Goal: Transaction & Acquisition: Purchase product/service

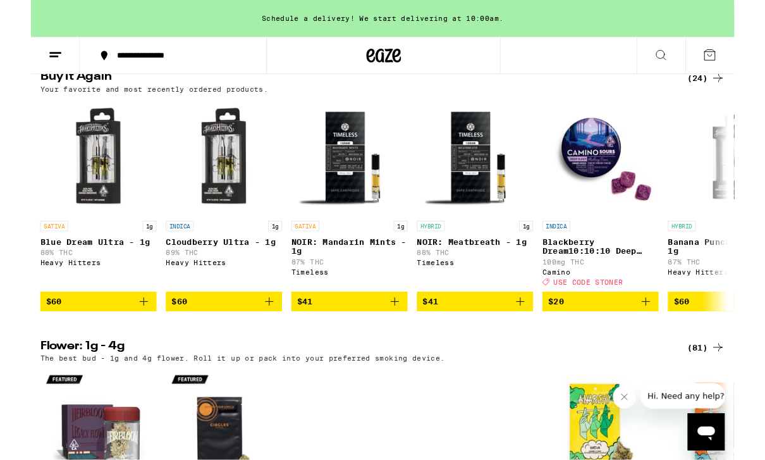
scroll to position [737, 0]
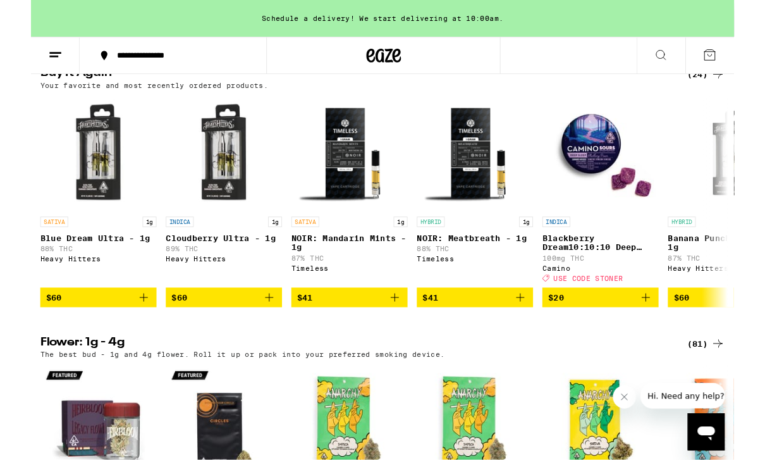
click at [672, 331] on icon "Add to bag" at bounding box center [668, 323] width 15 height 15
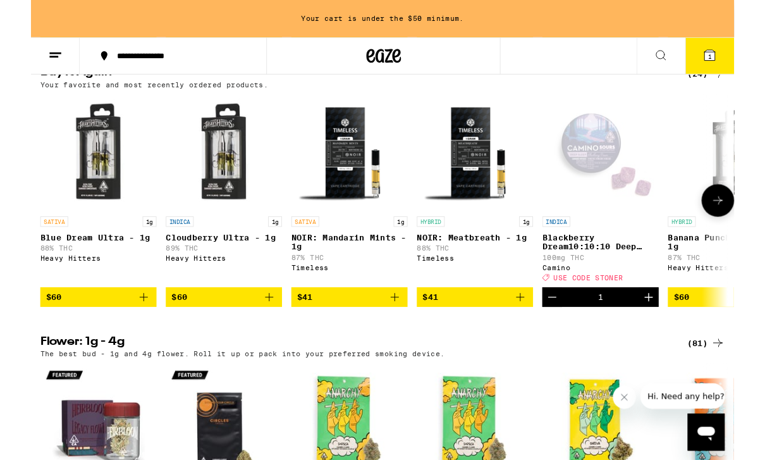
click at [674, 331] on icon "Increment" at bounding box center [671, 322] width 15 height 15
click at [677, 331] on icon "Increment" at bounding box center [671, 322] width 15 height 15
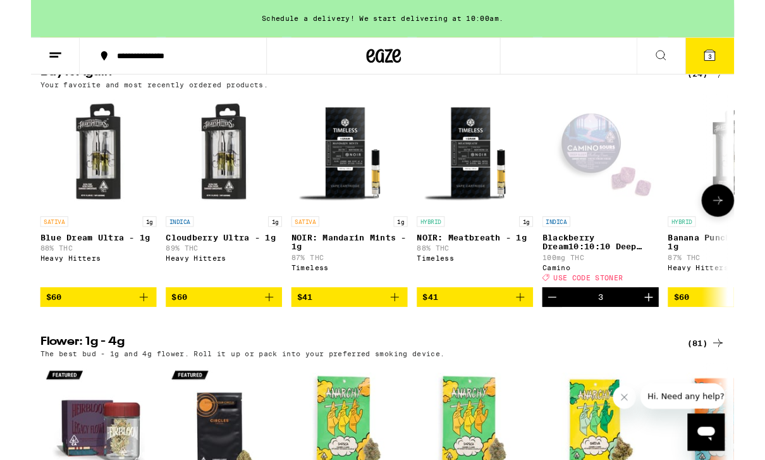
click at [671, 331] on icon "Increment" at bounding box center [671, 322] width 15 height 15
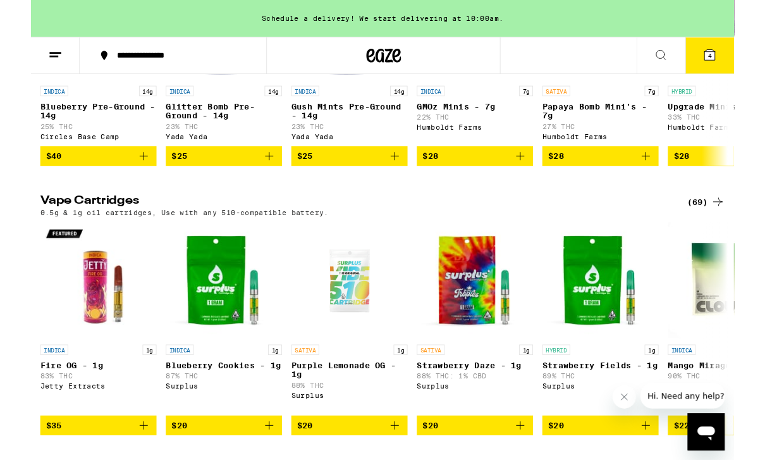
scroll to position [1453, 0]
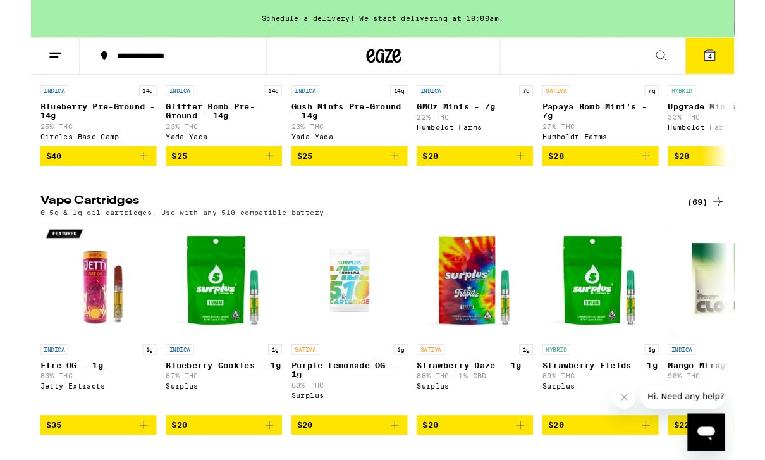
click at [725, 227] on div "(69)" at bounding box center [734, 219] width 41 height 15
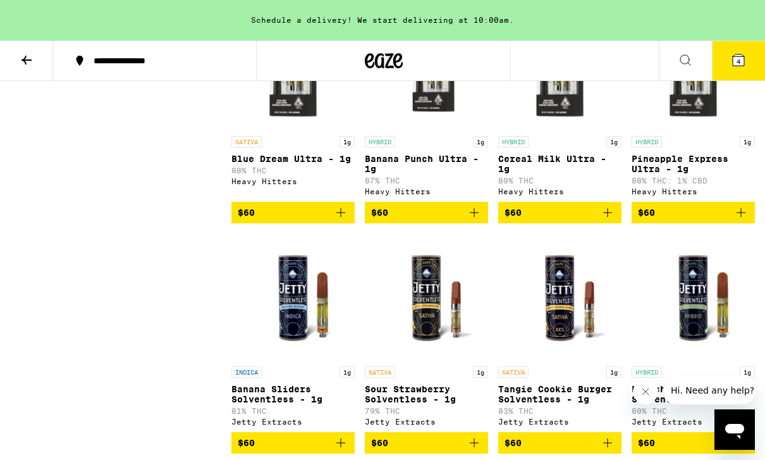
scroll to position [3704, 0]
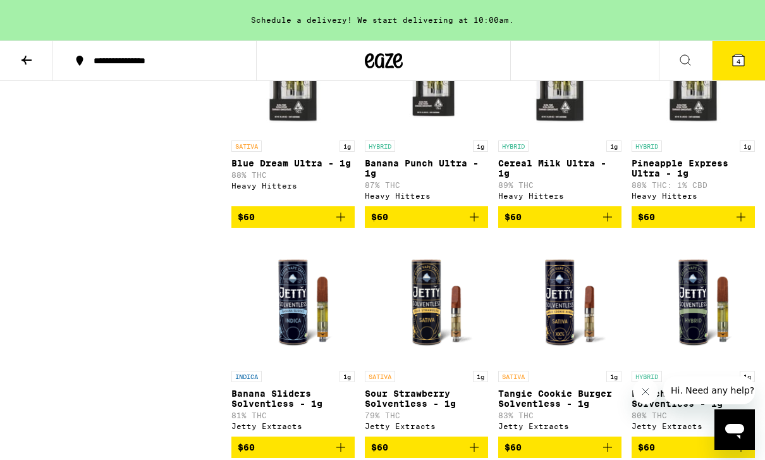
click at [613, 224] on icon "Add to bag" at bounding box center [607, 216] width 15 height 15
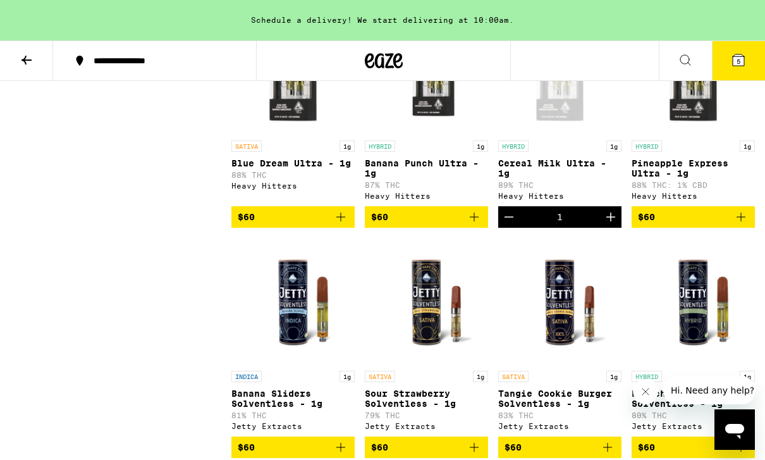
click at [341, 224] on icon "Add to bag" at bounding box center [340, 216] width 15 height 15
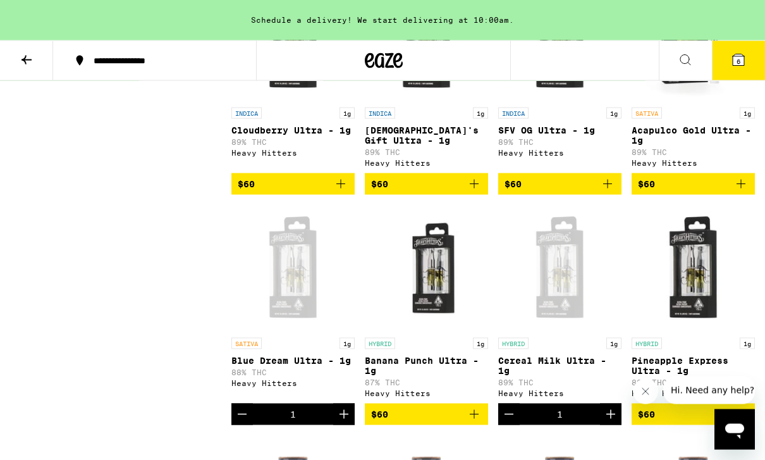
scroll to position [3503, 0]
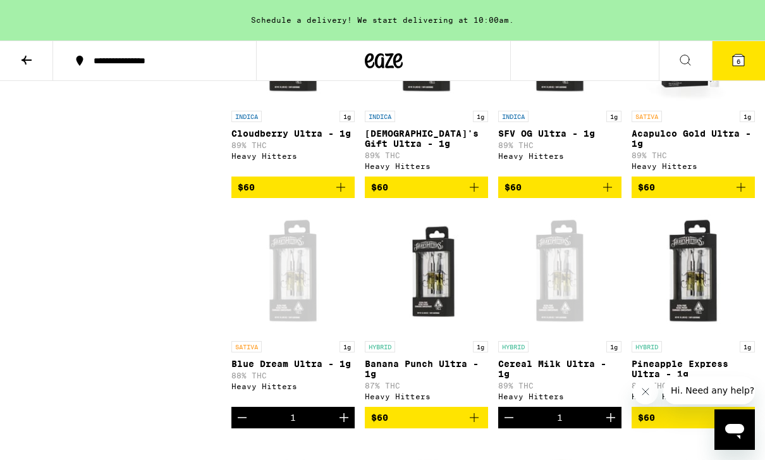
click at [341, 192] on icon "Add to bag" at bounding box center [340, 187] width 9 height 9
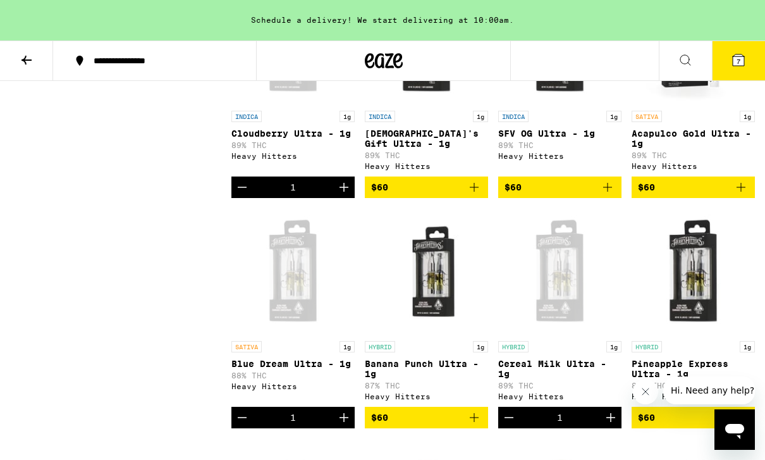
click at [476, 195] on icon "Add to bag" at bounding box center [474, 187] width 15 height 15
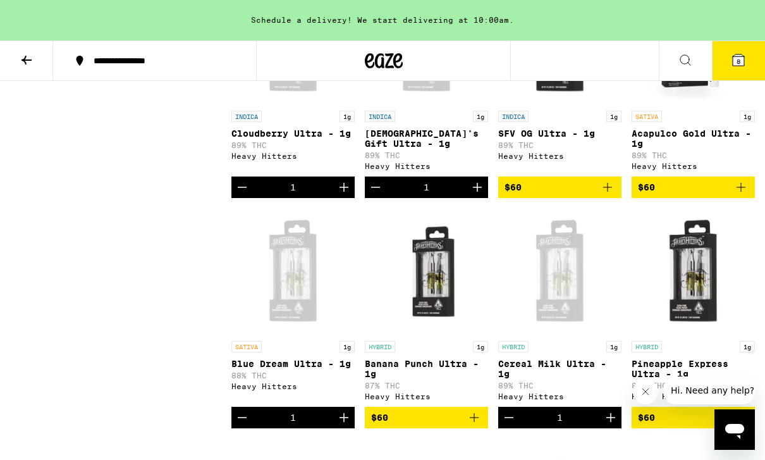
click at [616, 198] on button "$60" at bounding box center [559, 186] width 123 height 21
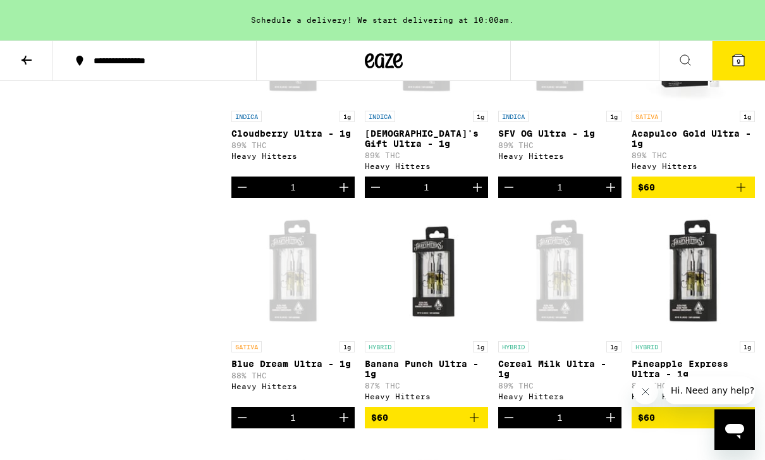
click at [747, 195] on icon "Add to bag" at bounding box center [740, 187] width 15 height 15
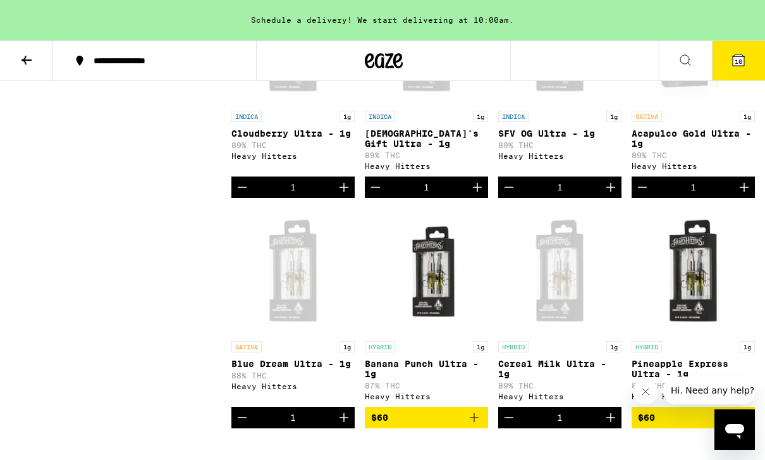
click at [735, 61] on span "10" at bounding box center [739, 62] width 8 height 8
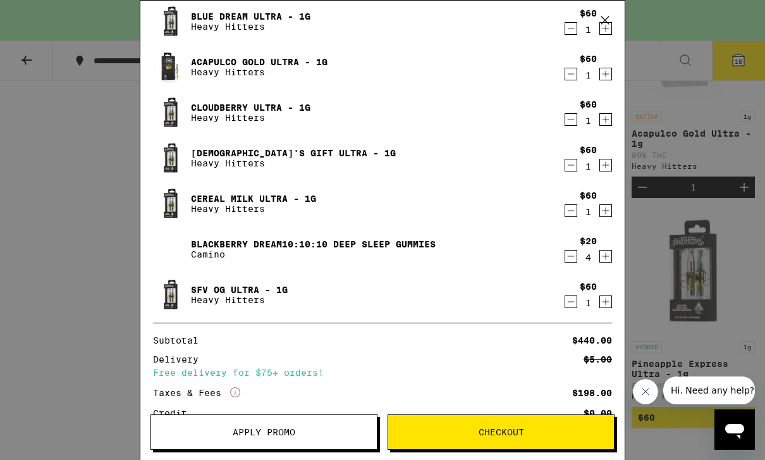
scroll to position [82, 0]
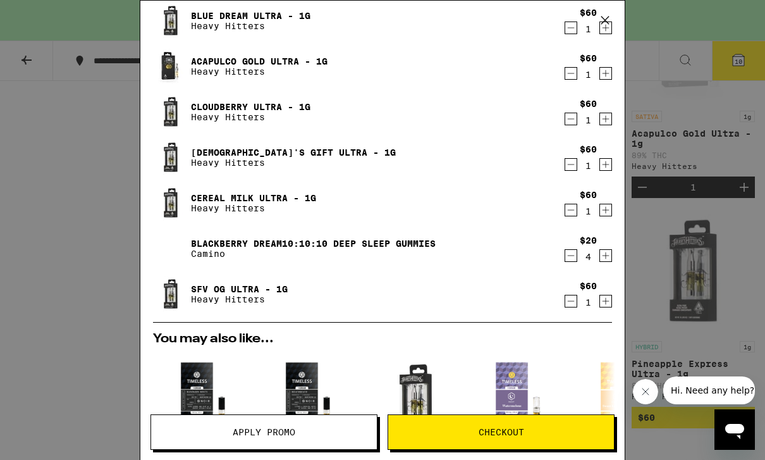
click at [313, 423] on button "Apply Promo" at bounding box center [263, 431] width 227 height 35
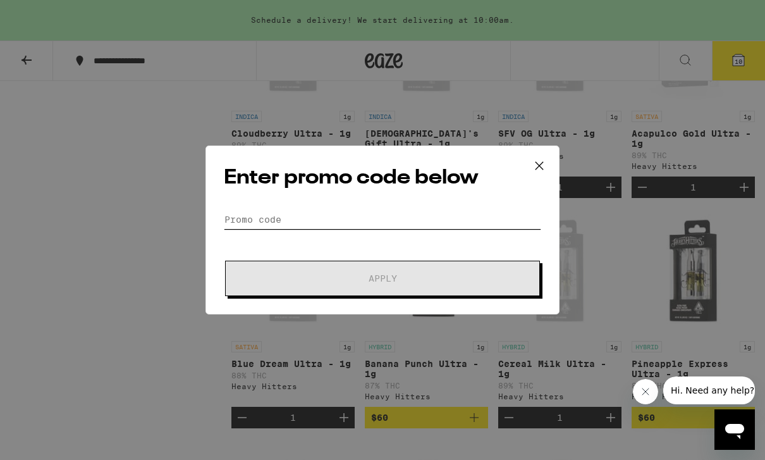
click at [360, 221] on input "Promo Code" at bounding box center [382, 219] width 317 height 19
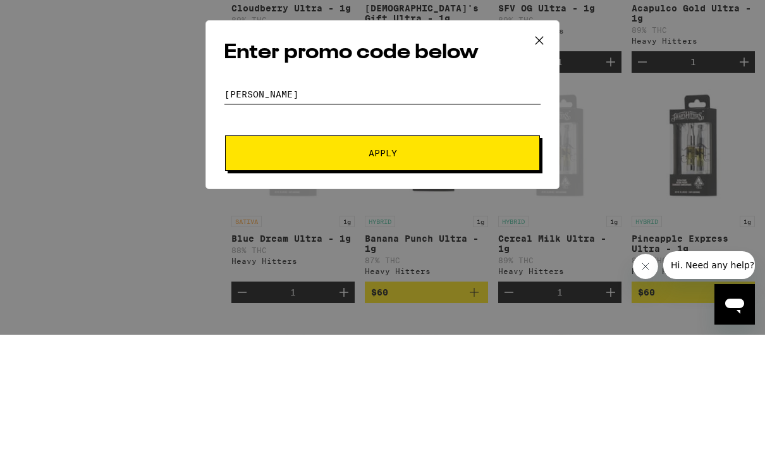
type input "Stoner"
click at [435, 274] on span "Apply" at bounding box center [383, 278] width 228 height 9
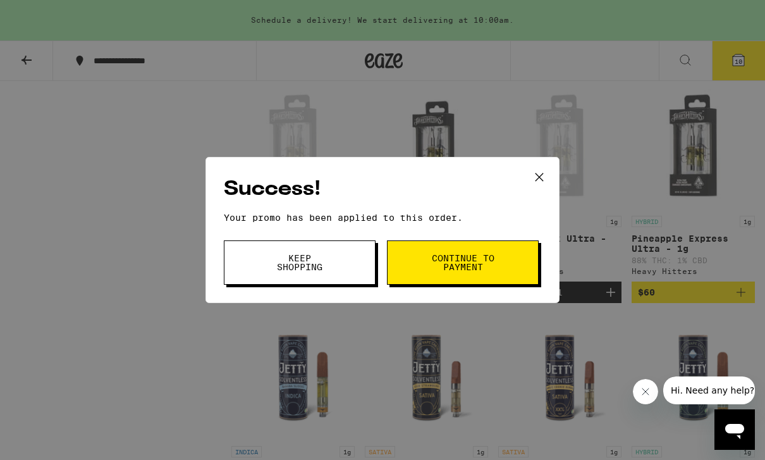
click at [335, 256] on button "Keep Shopping" at bounding box center [300, 262] width 152 height 44
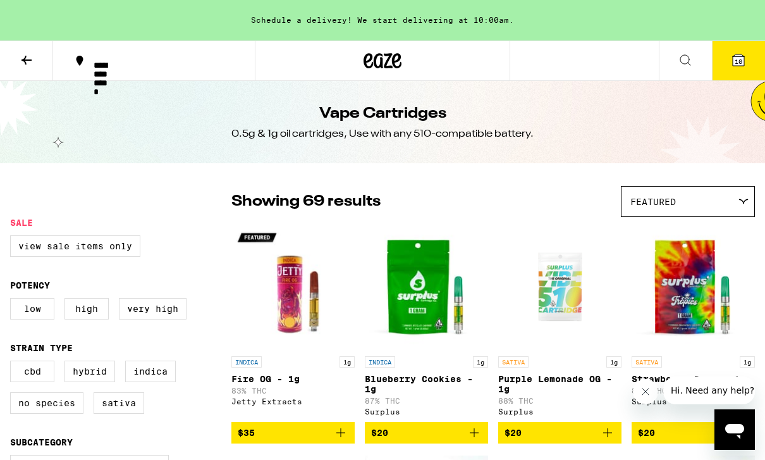
scroll to position [3628, 0]
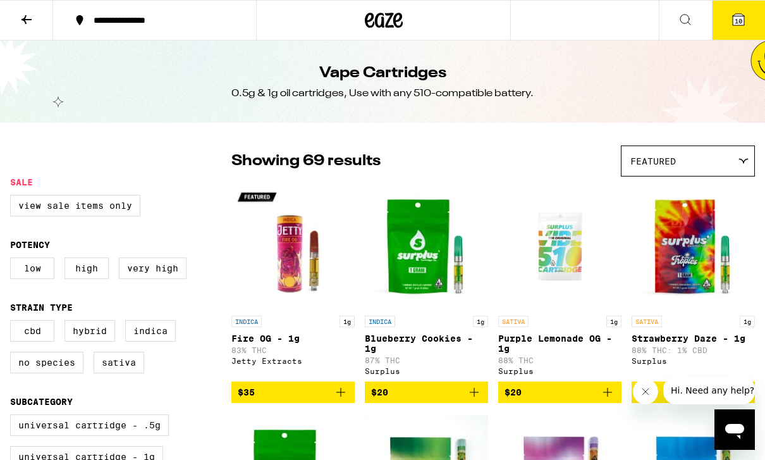
click at [738, 19] on span "10" at bounding box center [739, 21] width 8 height 8
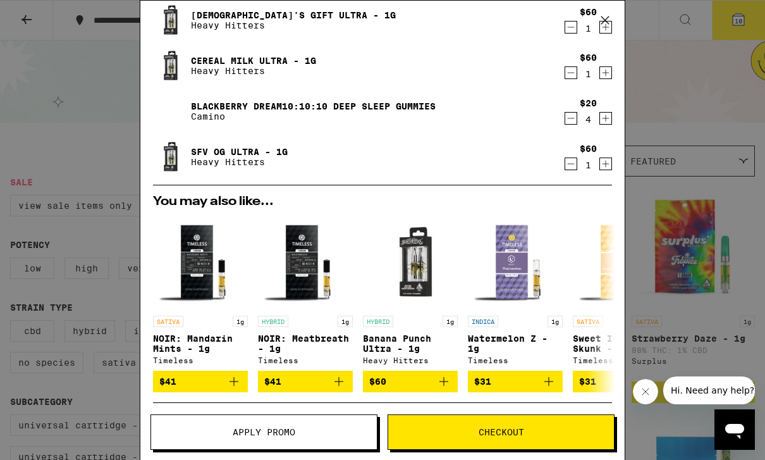
scroll to position [177, 0]
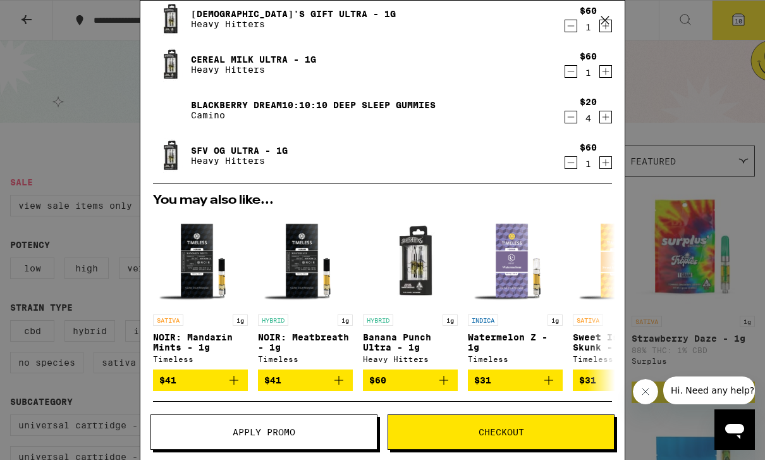
click at [516, 431] on span "Checkout" at bounding box center [502, 431] width 46 height 9
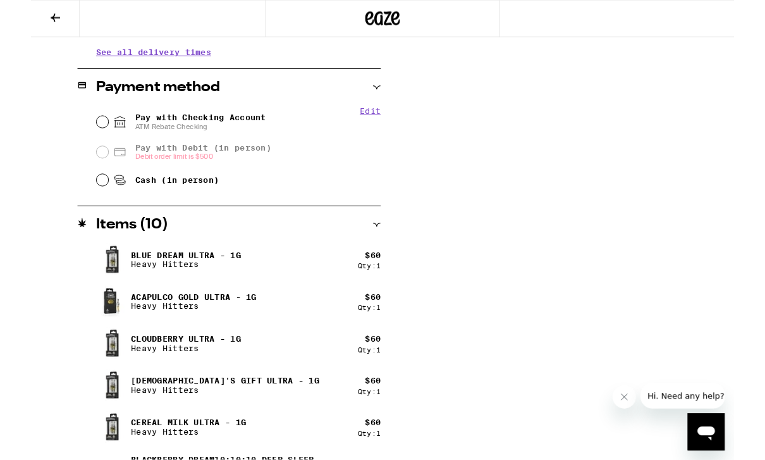
scroll to position [491, 0]
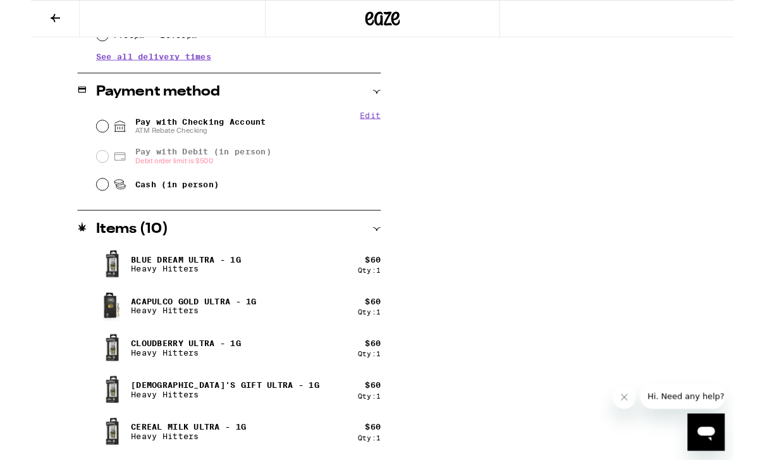
click at [134, 135] on span "Pay with Checking Account ATM Rebate Checking" at bounding box center [184, 137] width 142 height 20
click at [84, 135] on input "Pay with Checking Account ATM Rebate Checking" at bounding box center [77, 137] width 13 height 13
radio input "true"
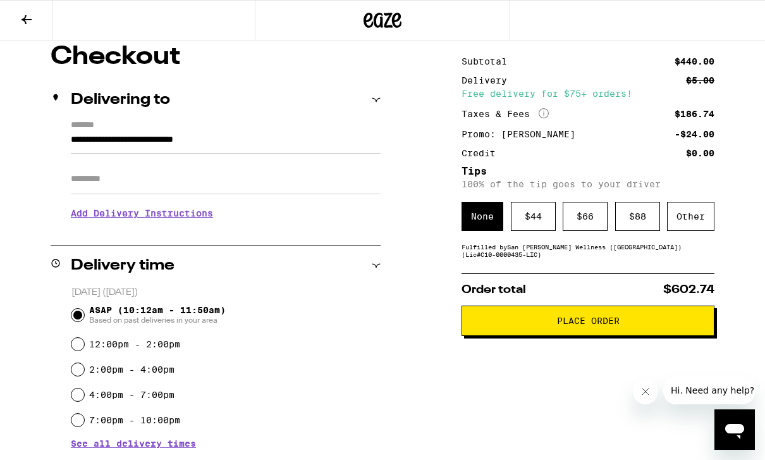
scroll to position [0, 0]
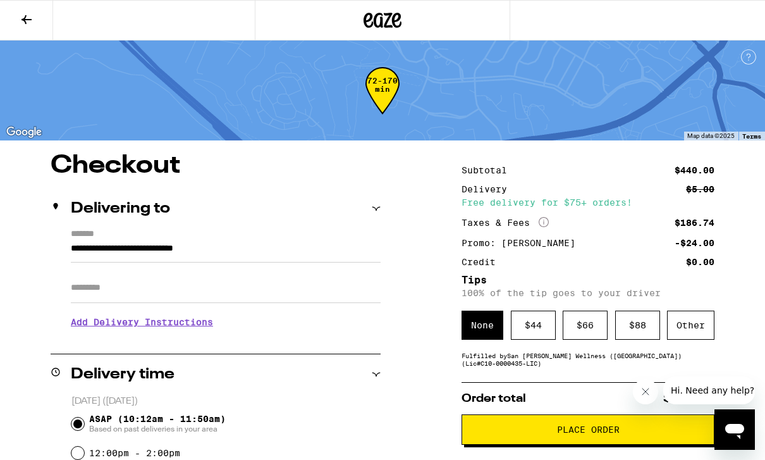
click at [700, 325] on div "Other" at bounding box center [690, 324] width 47 height 29
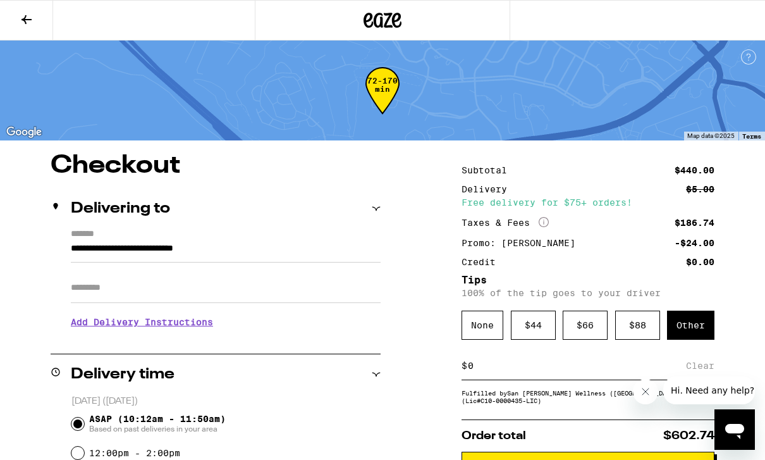
scroll to position [8, 0]
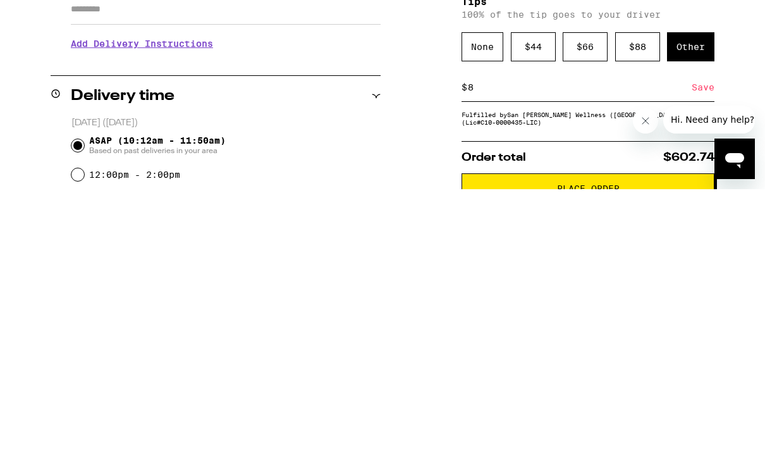
type input "8"
click at [710, 344] on div "Save" at bounding box center [703, 358] width 23 height 28
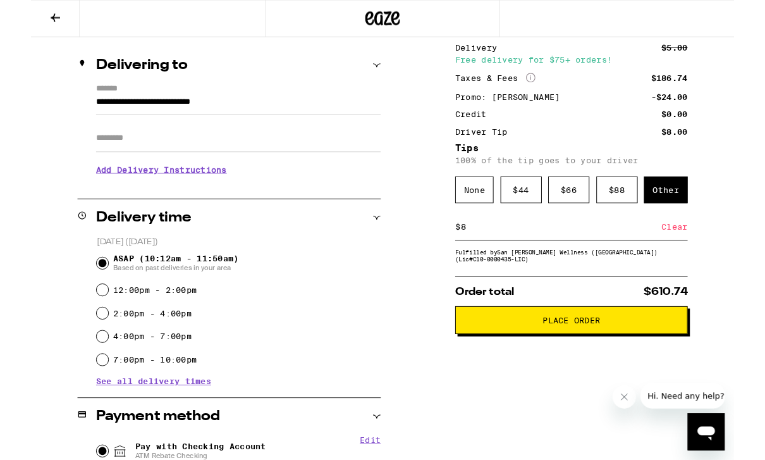
scroll to position [138, 0]
click at [662, 352] on span "Place Order" at bounding box center [587, 347] width 231 height 9
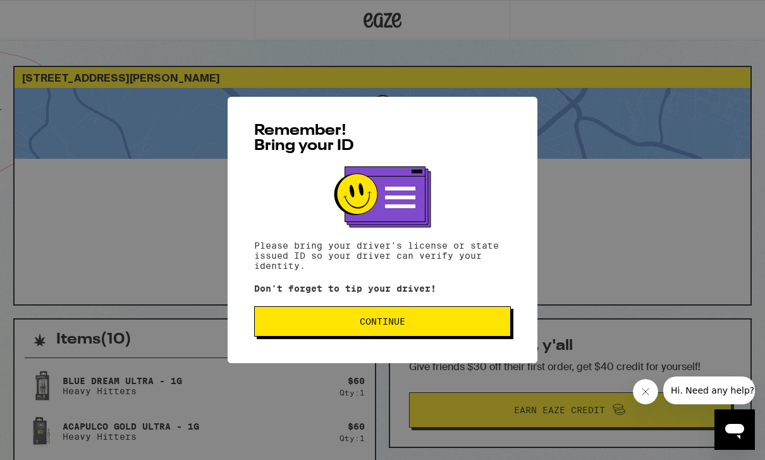
click at [456, 323] on span "Continue" at bounding box center [382, 321] width 235 height 9
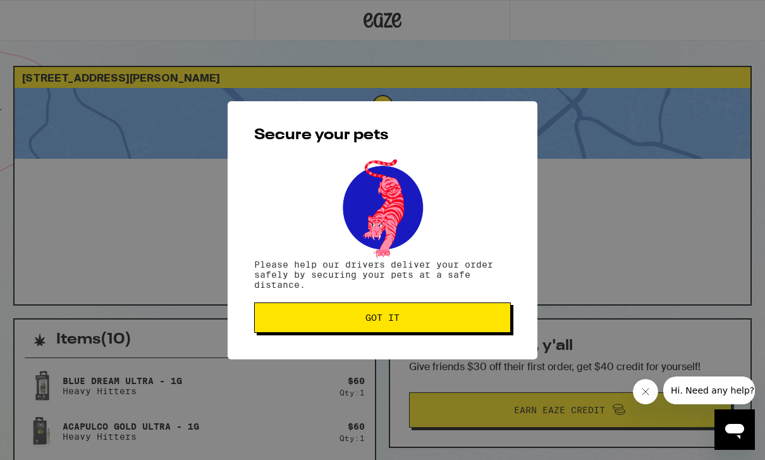
click at [473, 321] on span "Got it" at bounding box center [382, 317] width 235 height 9
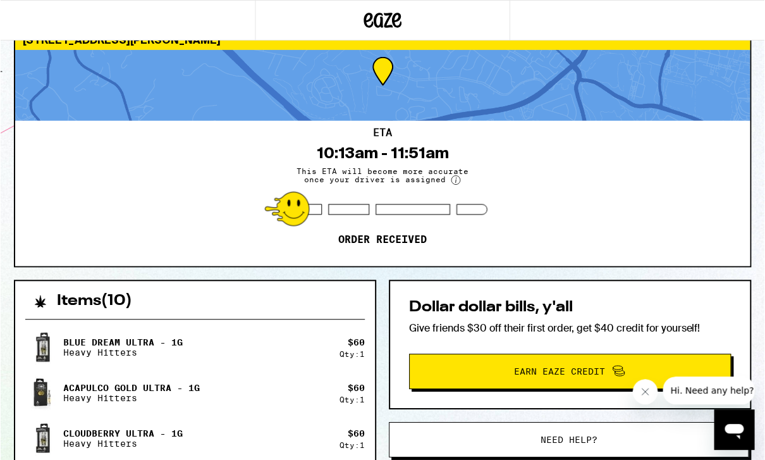
scroll to position [39, 0]
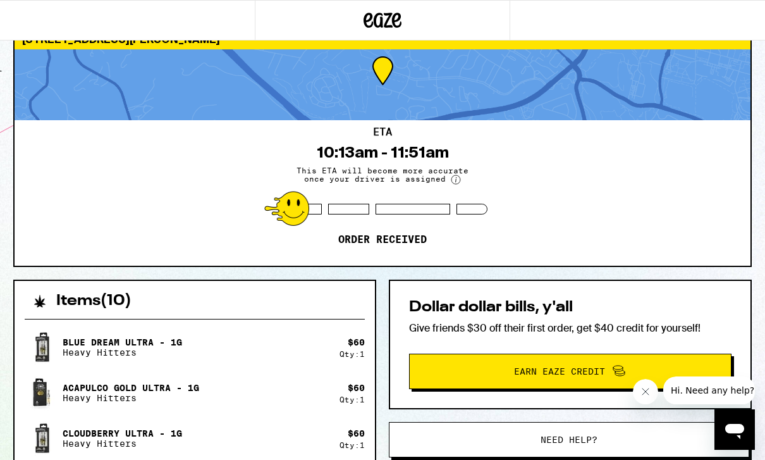
click at [334, 31] on div at bounding box center [382, 20] width 255 height 40
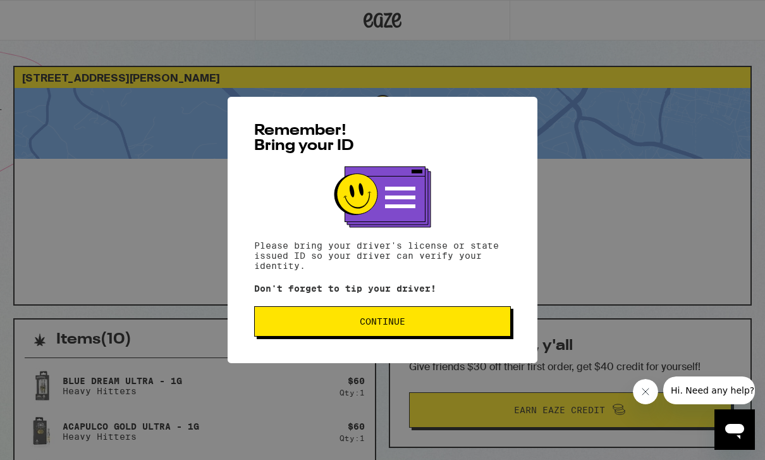
click at [408, 320] on button "Continue" at bounding box center [382, 321] width 257 height 30
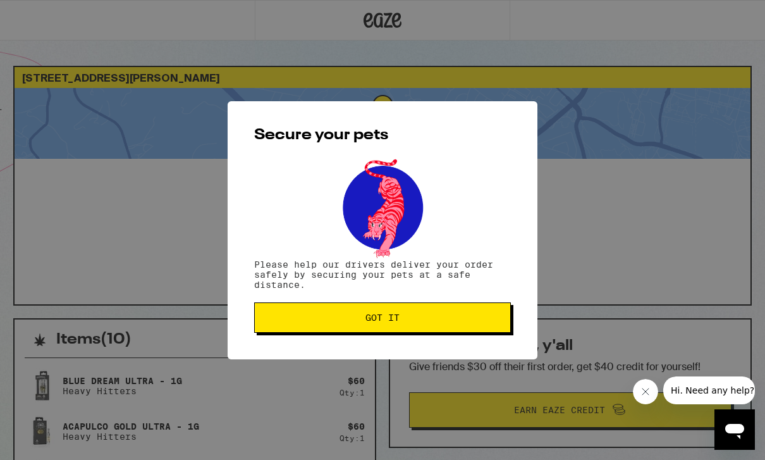
click at [420, 314] on button "Got it" at bounding box center [382, 317] width 257 height 30
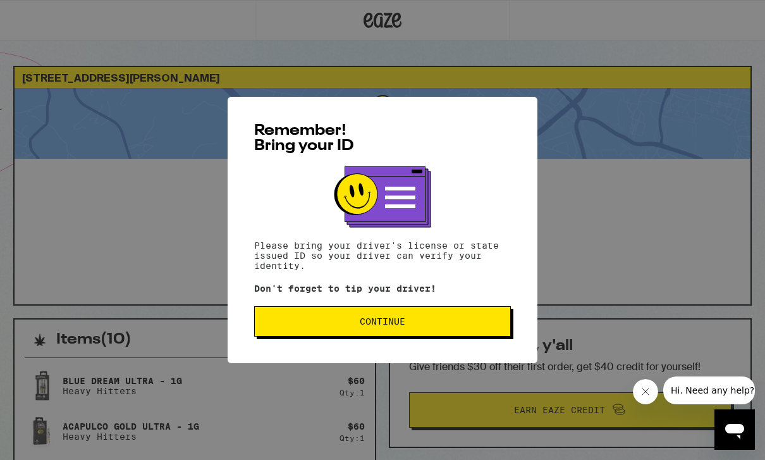
click at [441, 336] on button "Continue" at bounding box center [382, 321] width 257 height 30
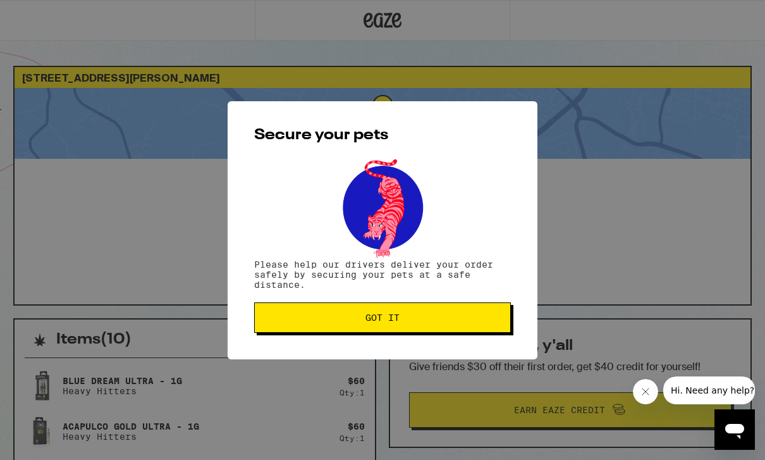
click at [458, 316] on span "Got it" at bounding box center [382, 317] width 235 height 9
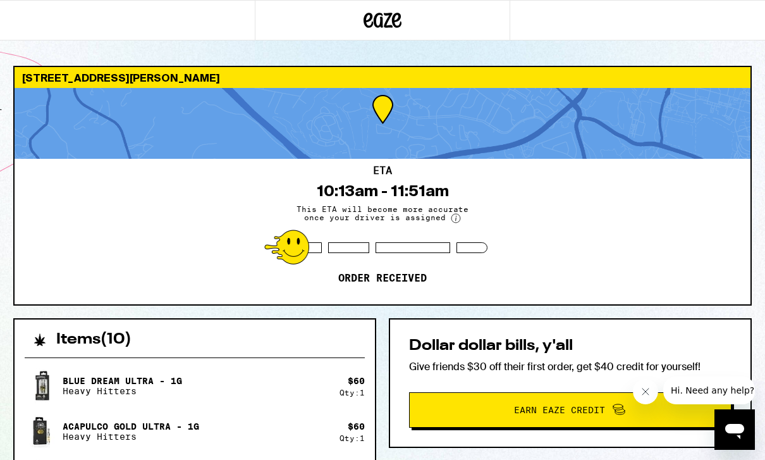
click at [762, 309] on div "1050 Siskiyou Dr Menlo Park 94025 ETA 10:13am - 11:51am This ETA will become mo…" at bounding box center [382, 443] width 765 height 887
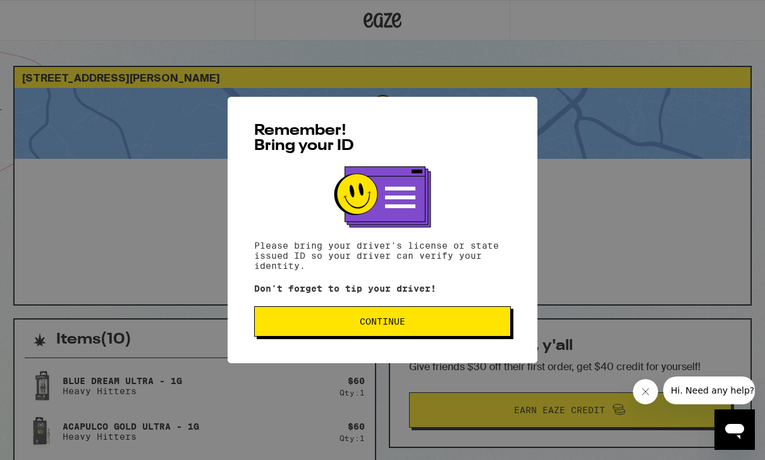
click at [419, 326] on span "Continue" at bounding box center [382, 321] width 235 height 9
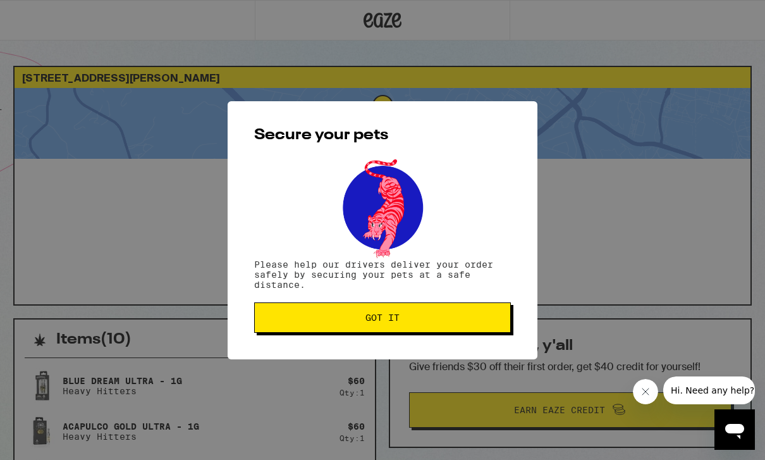
click at [436, 320] on span "Got it" at bounding box center [382, 317] width 235 height 9
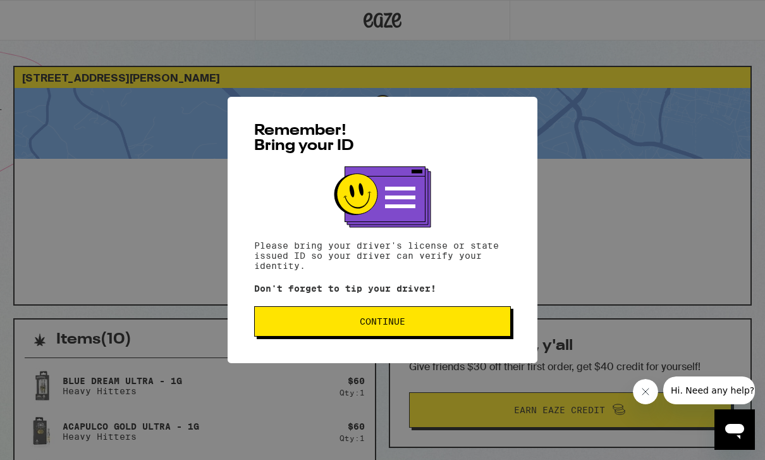
click at [469, 326] on span "Continue" at bounding box center [382, 321] width 235 height 9
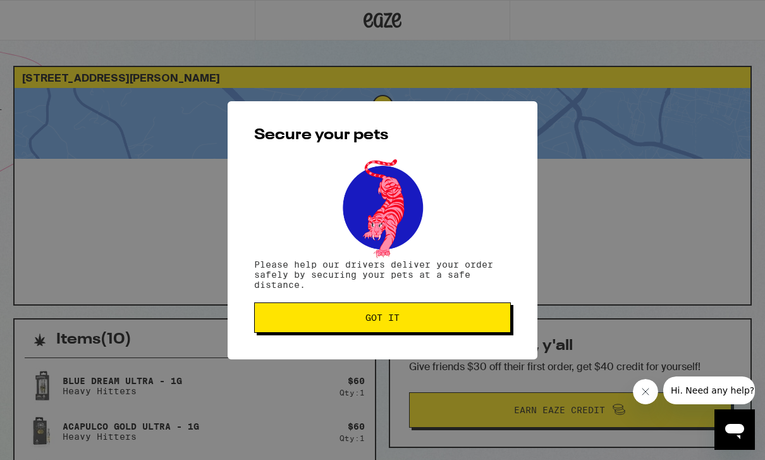
click at [451, 316] on span "Got it" at bounding box center [382, 317] width 235 height 9
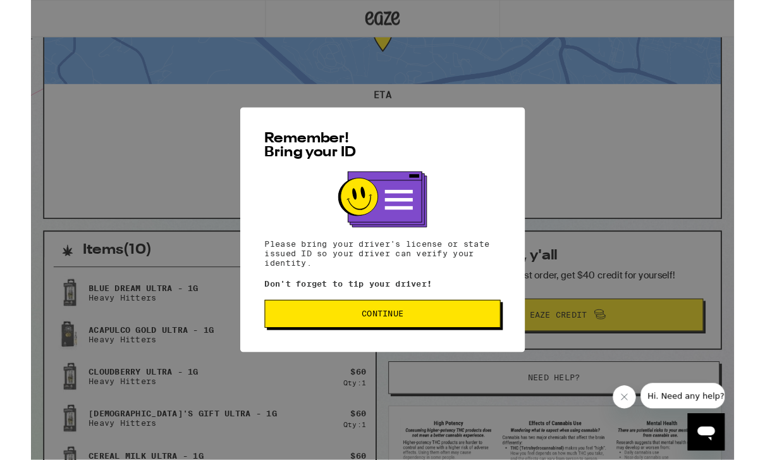
click at [444, 344] on span "Continue" at bounding box center [382, 341] width 235 height 9
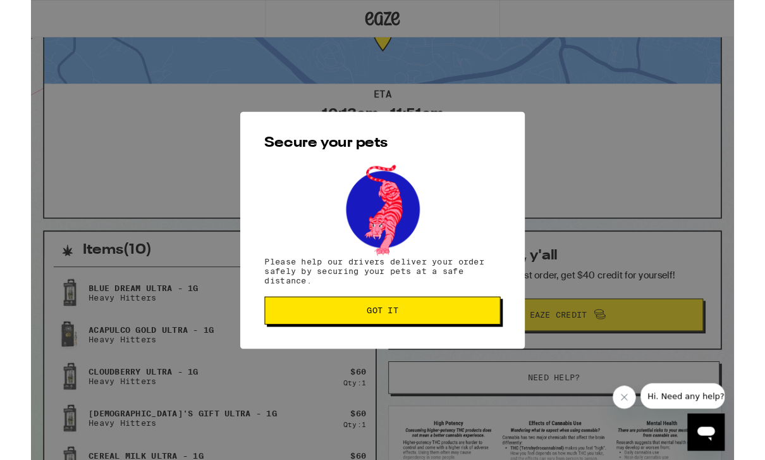
click at [439, 348] on button "Got it" at bounding box center [382, 337] width 257 height 30
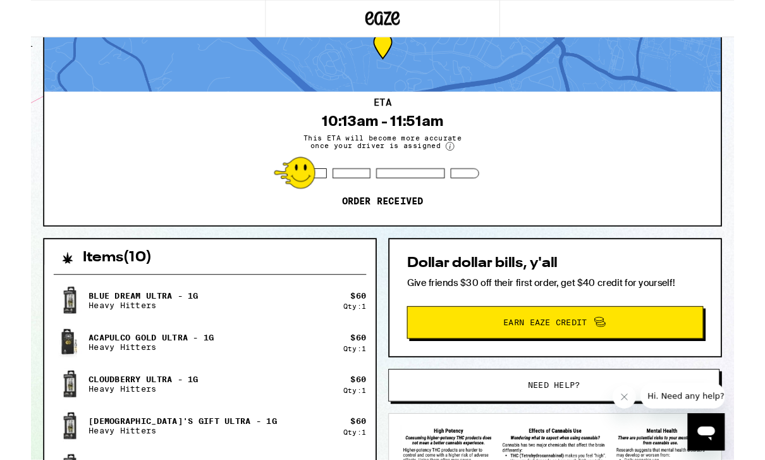
scroll to position [0, 0]
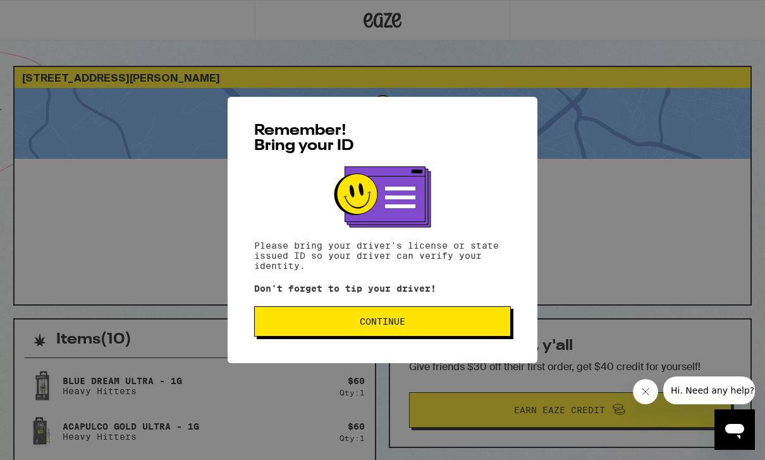
click at [411, 335] on button "Continue" at bounding box center [382, 321] width 257 height 30
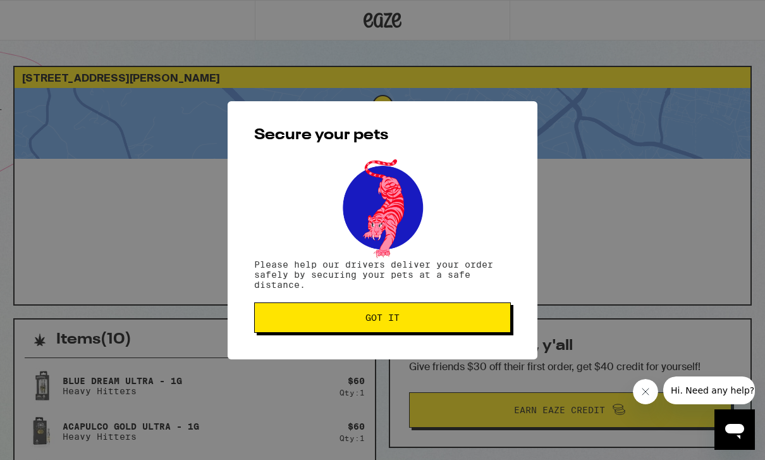
click at [454, 322] on span "Got it" at bounding box center [382, 317] width 235 height 9
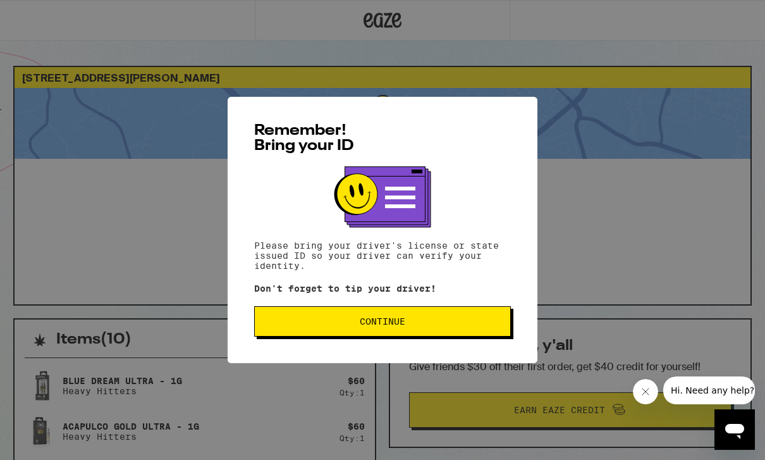
click at [461, 321] on span "Continue" at bounding box center [382, 321] width 235 height 9
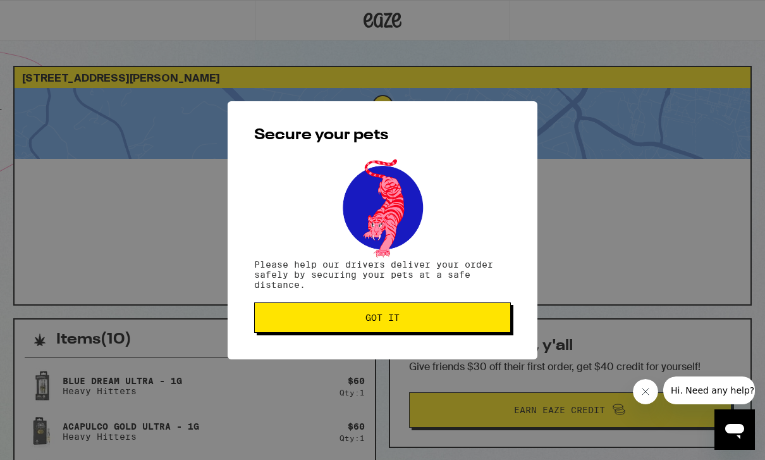
click at [477, 328] on button "Got it" at bounding box center [382, 317] width 257 height 30
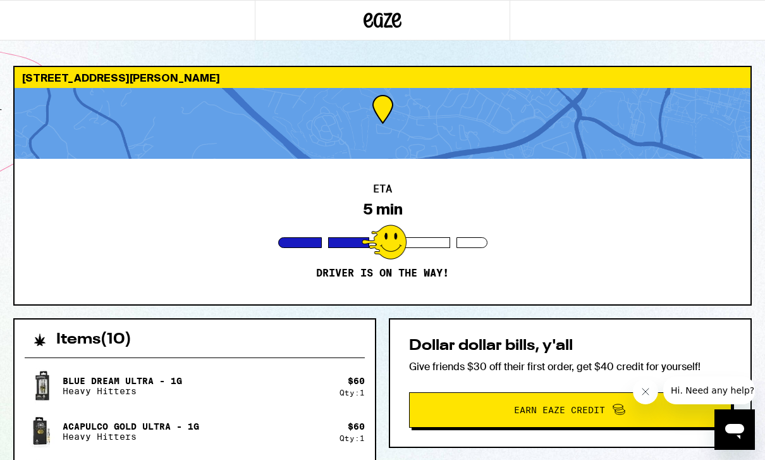
click at [667, 405] on span "Earn Eaze Credit" at bounding box center [570, 409] width 303 height 16
